Goal: Task Accomplishment & Management: Manage account settings

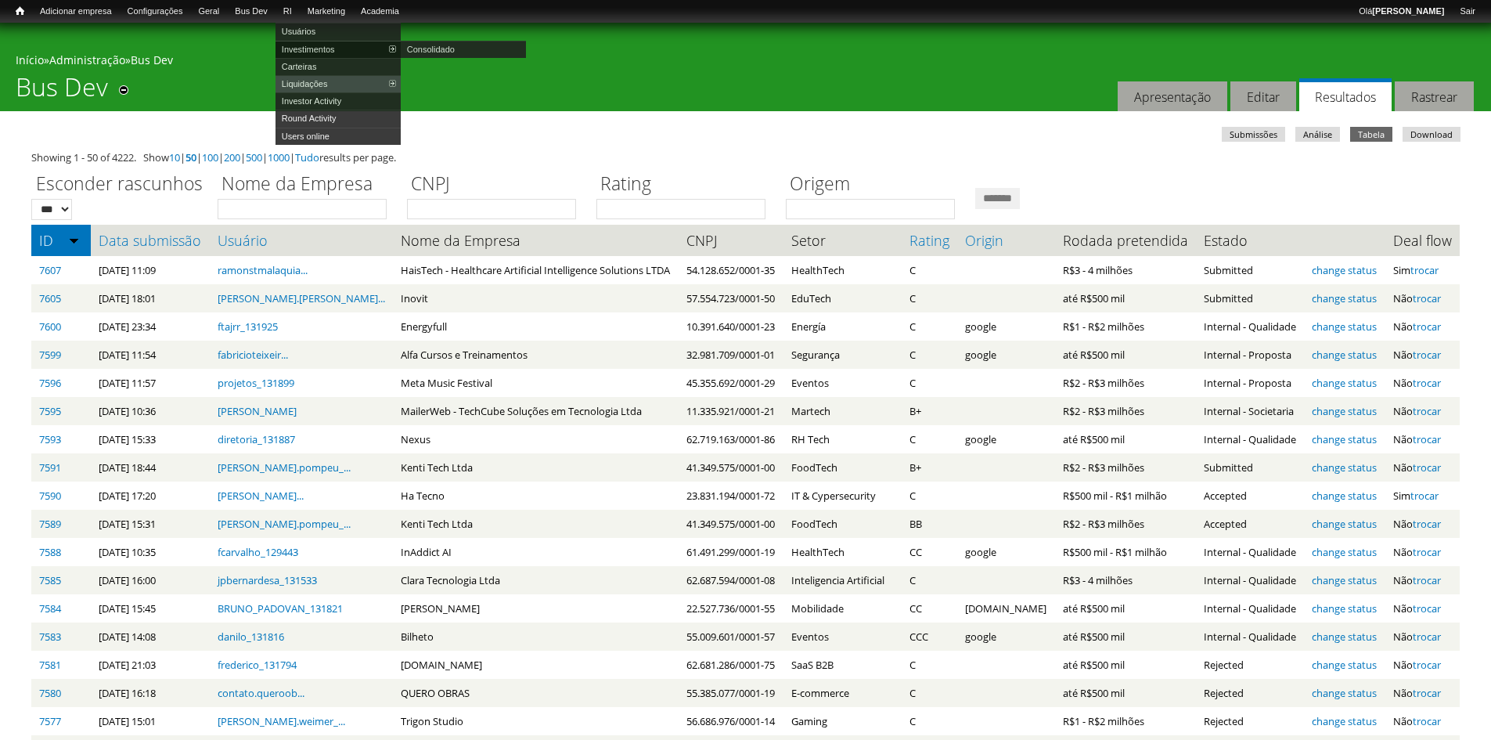
click at [316, 44] on link "Investimentos" at bounding box center [338, 49] width 125 height 17
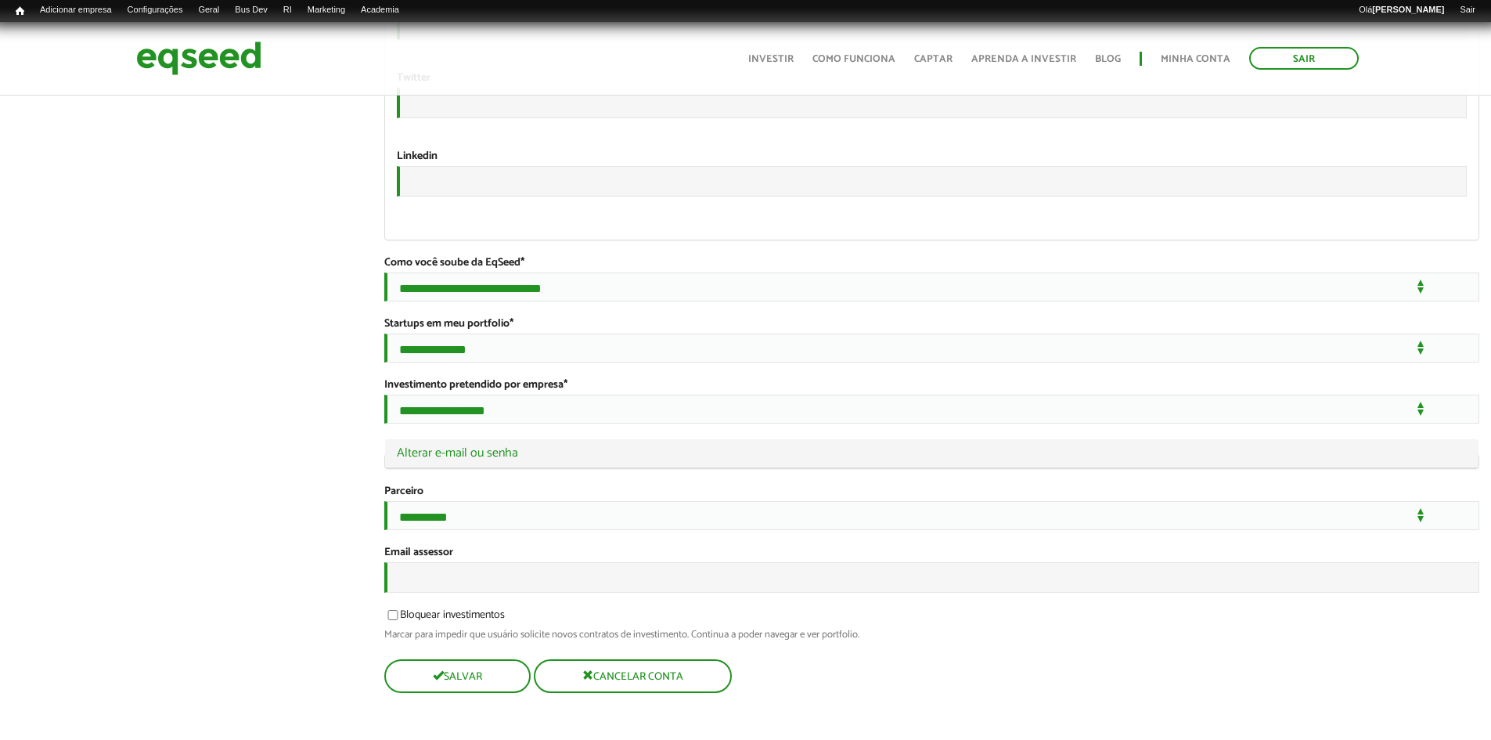
scroll to position [2871, 0]
